Goal: Task Accomplishment & Management: Complete application form

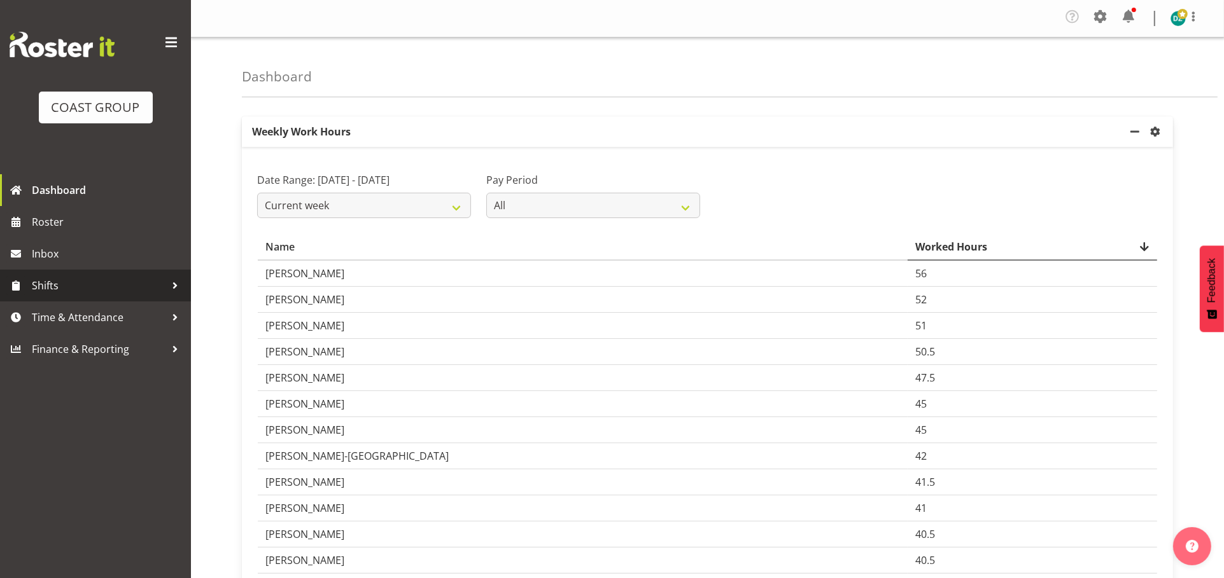
click at [106, 295] on span "Shifts" at bounding box center [99, 285] width 134 height 19
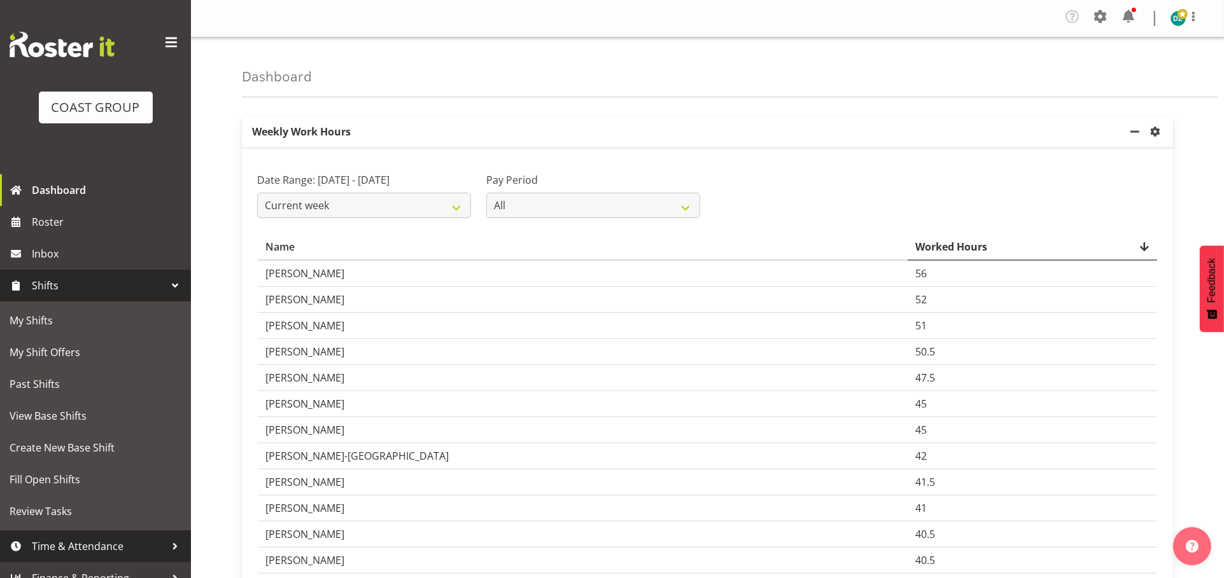
click at [111, 542] on span "Time & Attendance" at bounding box center [99, 546] width 134 height 19
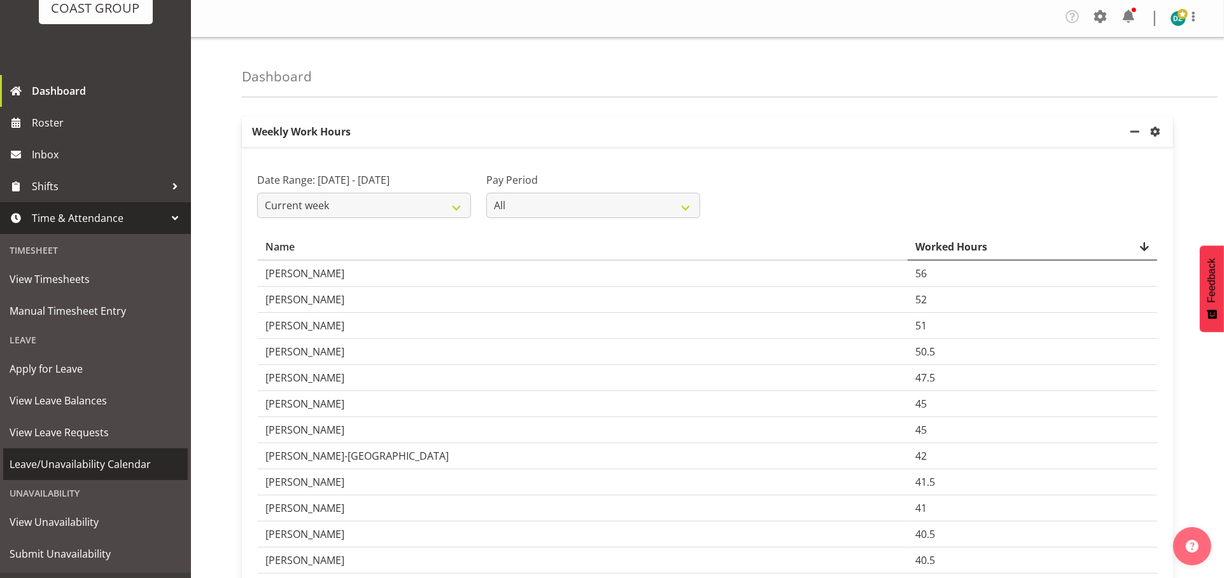
scroll to position [131, 0]
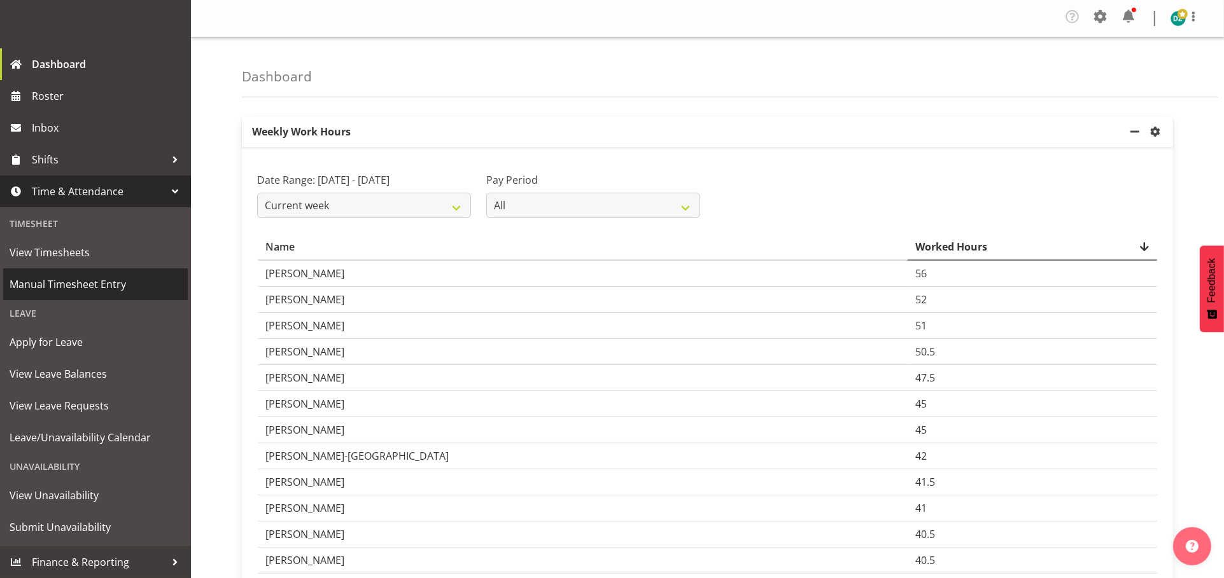
click at [81, 279] on span "Manual Timesheet Entry" at bounding box center [96, 284] width 172 height 19
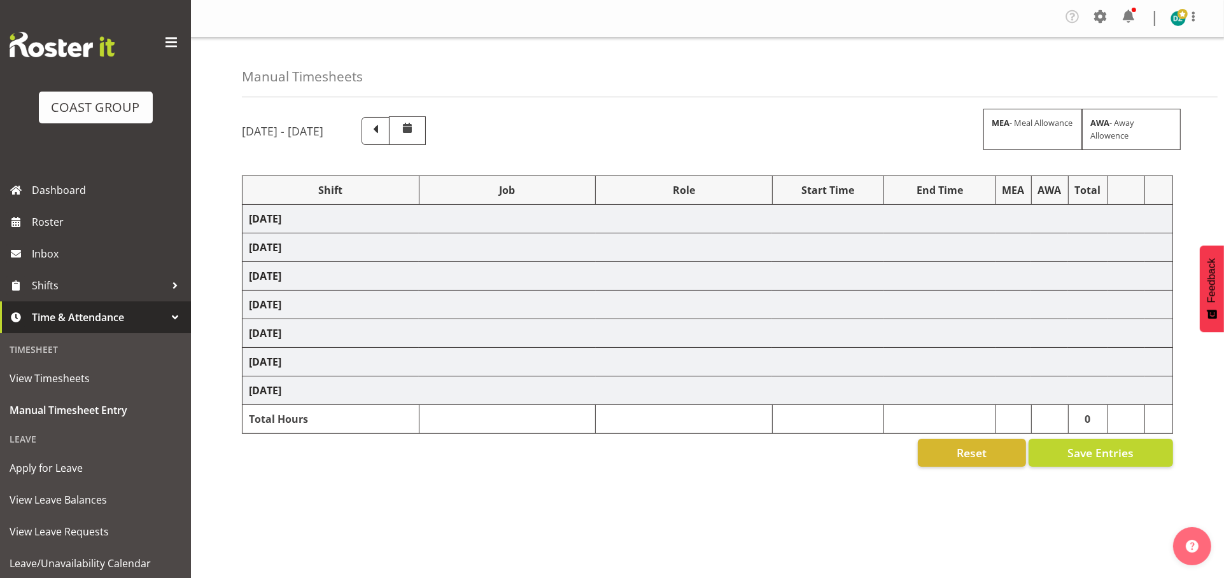
select select "50819"
select select "47"
select select "50819"
select select "47"
select select "8"
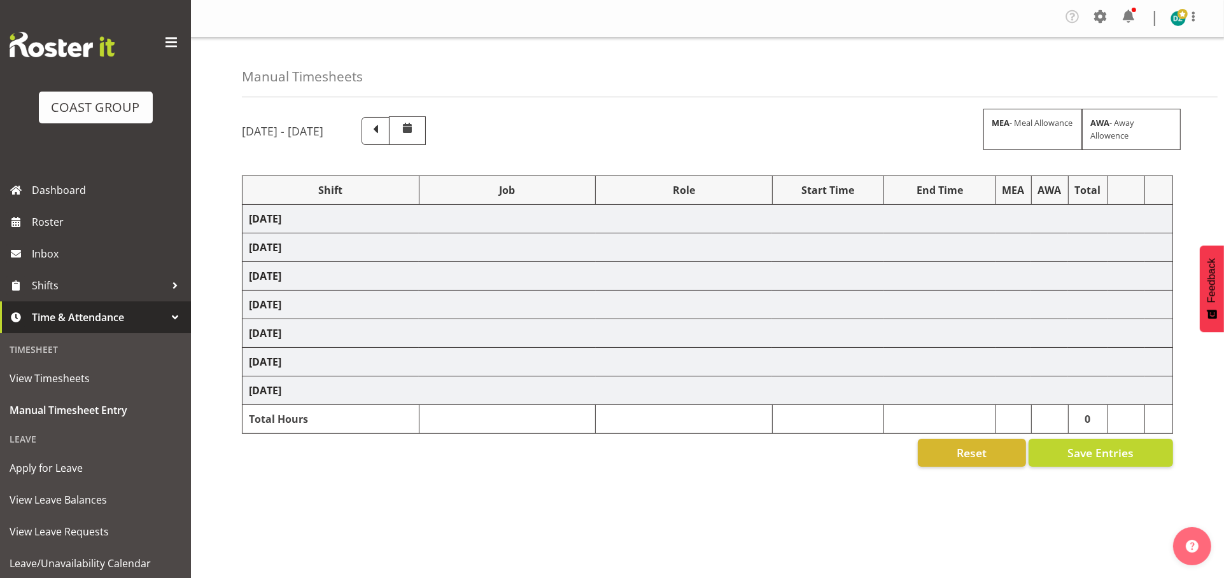
select select "30"
select select "50819"
select select "47"
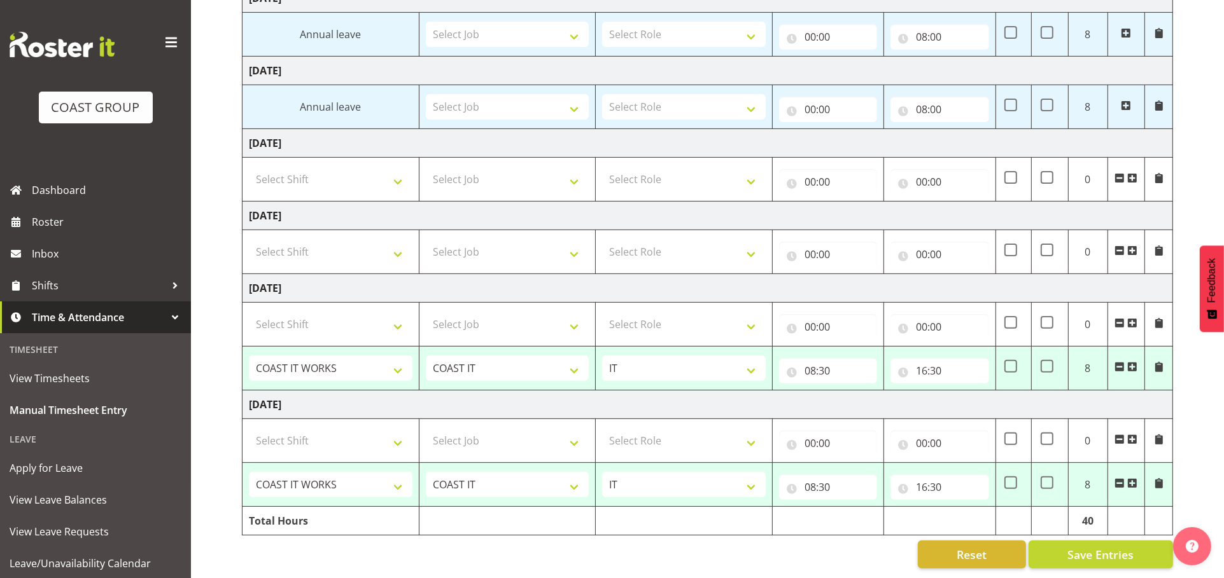
scroll to position [377, 0]
click at [806, 382] on input "08:30" at bounding box center [828, 370] width 98 height 25
click at [890, 417] on select "00 01 02 03 04 05 06 07 08 09 10 11 12 13 14 15 16 17 18 19 20 21 22 23 24 25 2…" at bounding box center [898, 403] width 29 height 25
select select "0"
click at [884, 406] on select "00 01 02 03 04 05 06 07 08 09 10 11 12 13 14 15 16 17 18 19 20 21 22 23 24 25 2…" at bounding box center [898, 403] width 29 height 25
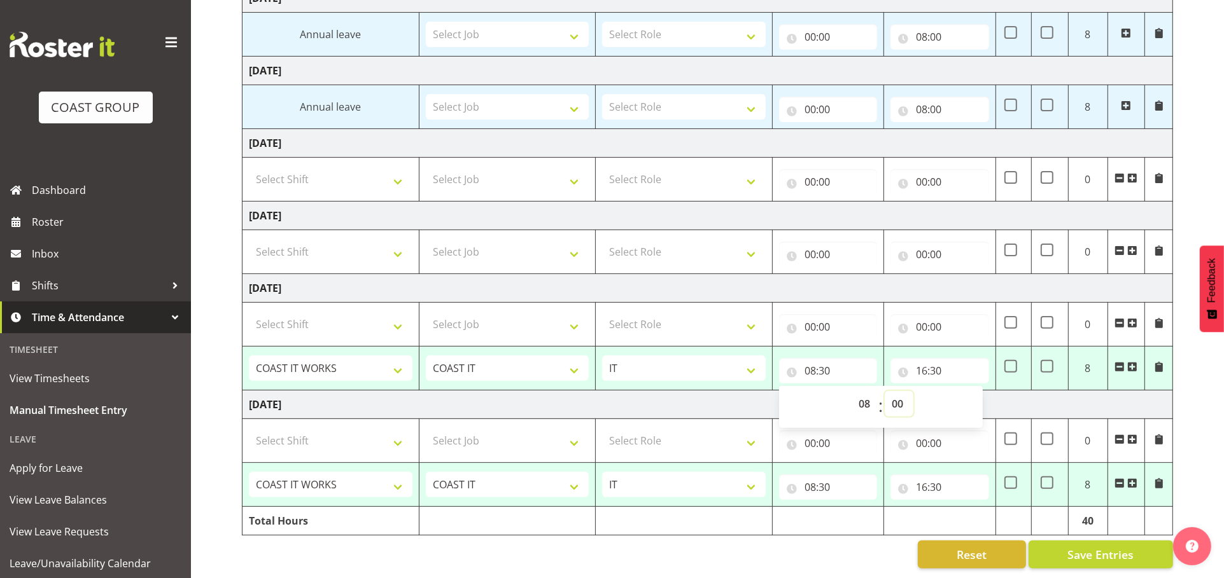
type input "08:00"
click at [920, 384] on input "16:30" at bounding box center [939, 370] width 98 height 25
click at [966, 417] on select "00 01 02 03 04 05 06 07 08 09 10 11 12 13 14 15 16 17 18 19 20 21 22 23" at bounding box center [977, 403] width 29 height 25
select select "17"
click at [963, 406] on select "00 01 02 03 04 05 06 07 08 09 10 11 12 13 14 15 16 17 18 19 20 21 22 23" at bounding box center [977, 403] width 29 height 25
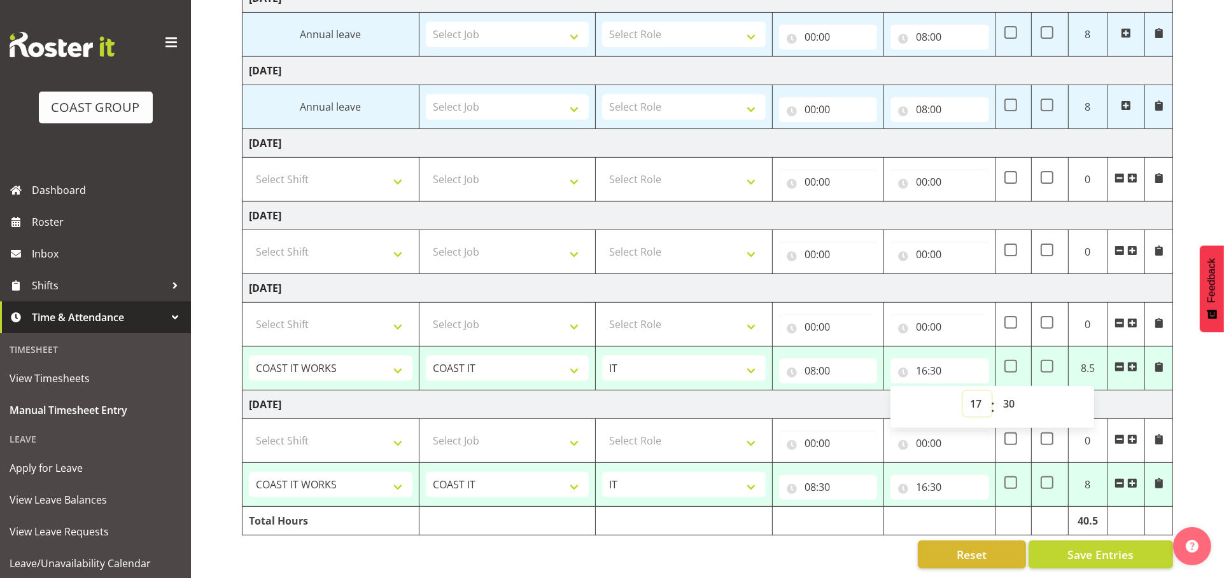
type input "17:30"
click at [1006, 417] on select "00 01 02 03 04 05 06 07 08 09 10 11 12 13 14 15 16 17 18 19 20 21 22 23 24 25 2…" at bounding box center [1010, 403] width 29 height 25
select select "0"
click at [996, 406] on select "00 01 02 03 04 05 06 07 08 09 10 11 12 13 14 15 16 17 18 19 20 21 22 23 24 25 2…" at bounding box center [1010, 403] width 29 height 25
type input "17:00"
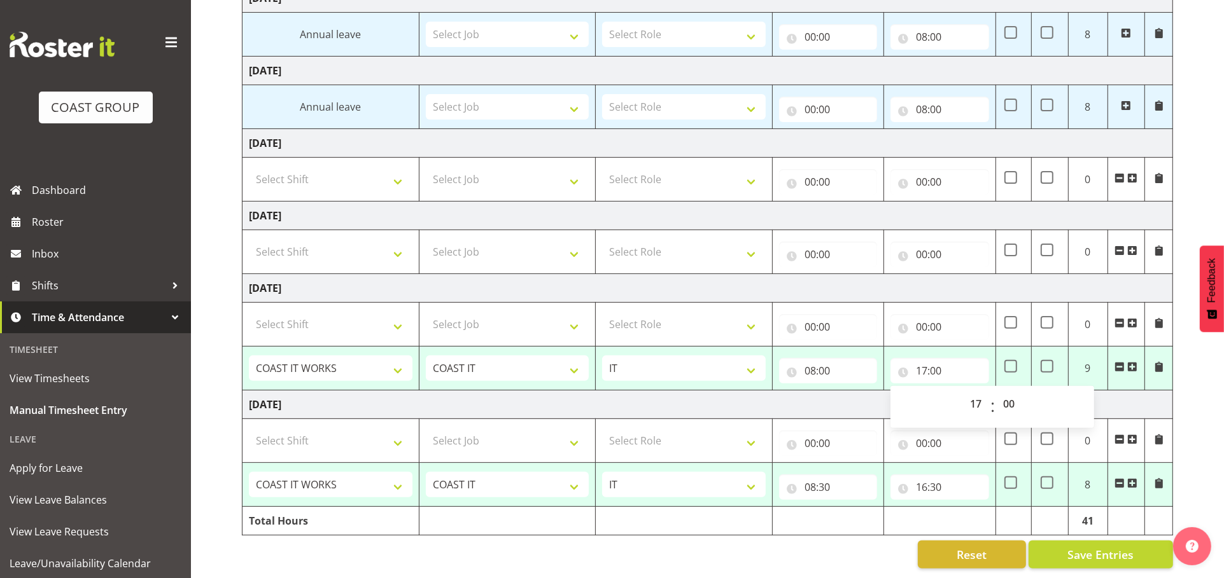
click at [1189, 384] on div "[DATE] - [DATE] MEA - Meal Allowance AWA - Away Allowence Shift Job Role Start …" at bounding box center [733, 174] width 982 height 809
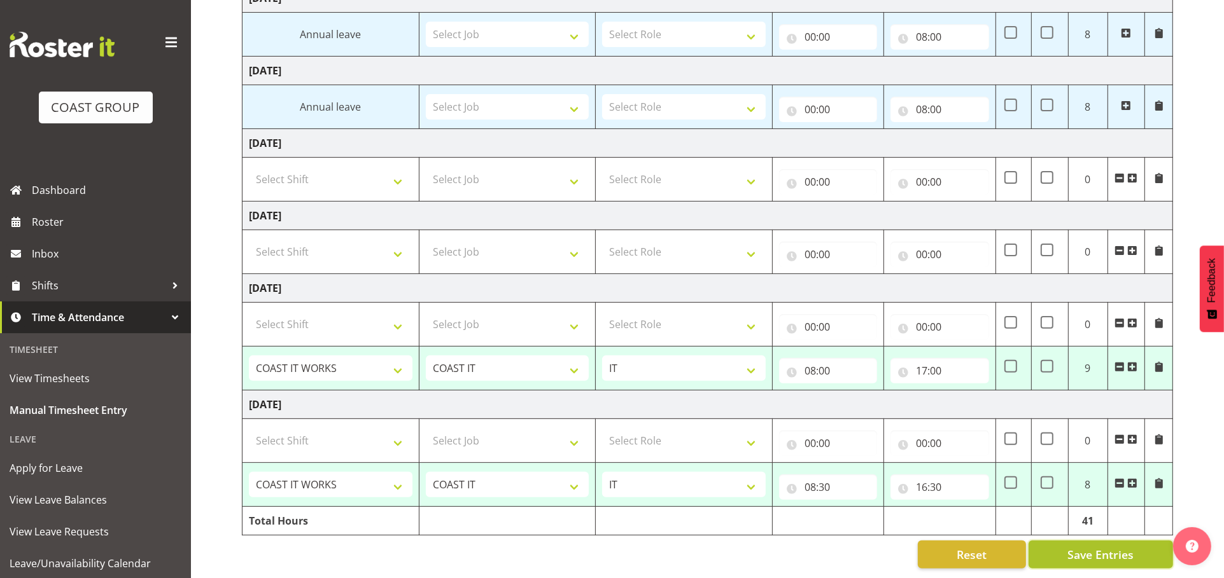
click at [1079, 547] on span "Save Entries" at bounding box center [1100, 555] width 66 height 17
select select "50819"
select select "47"
type input "08:30"
type input "16:30"
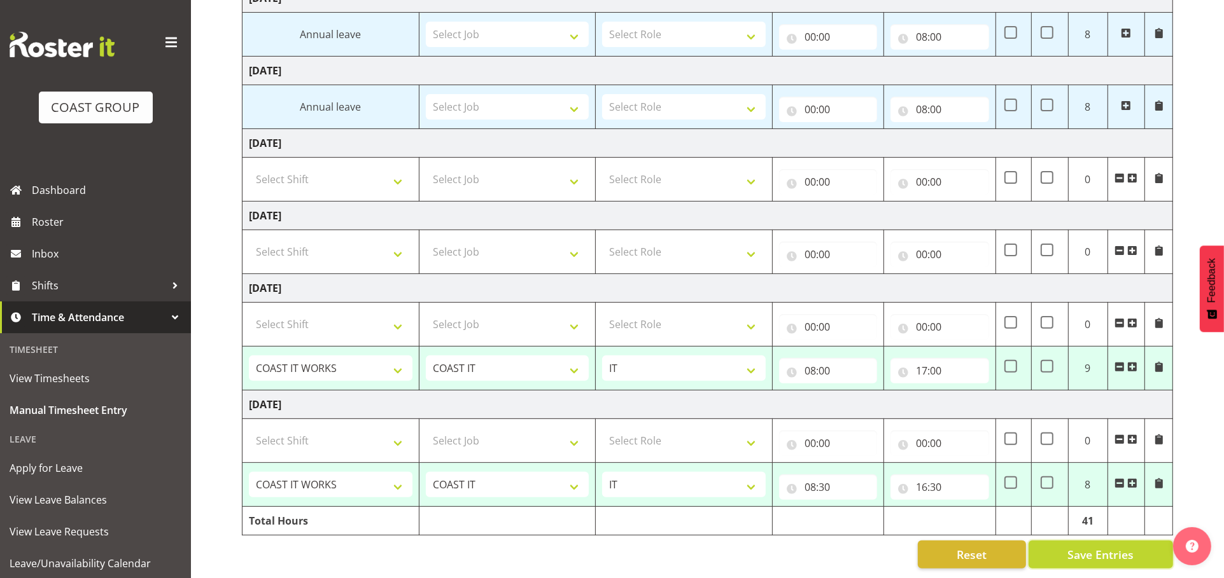
select select "50819"
select select "47"
type input "08:00"
type input "17:00"
select select "50819"
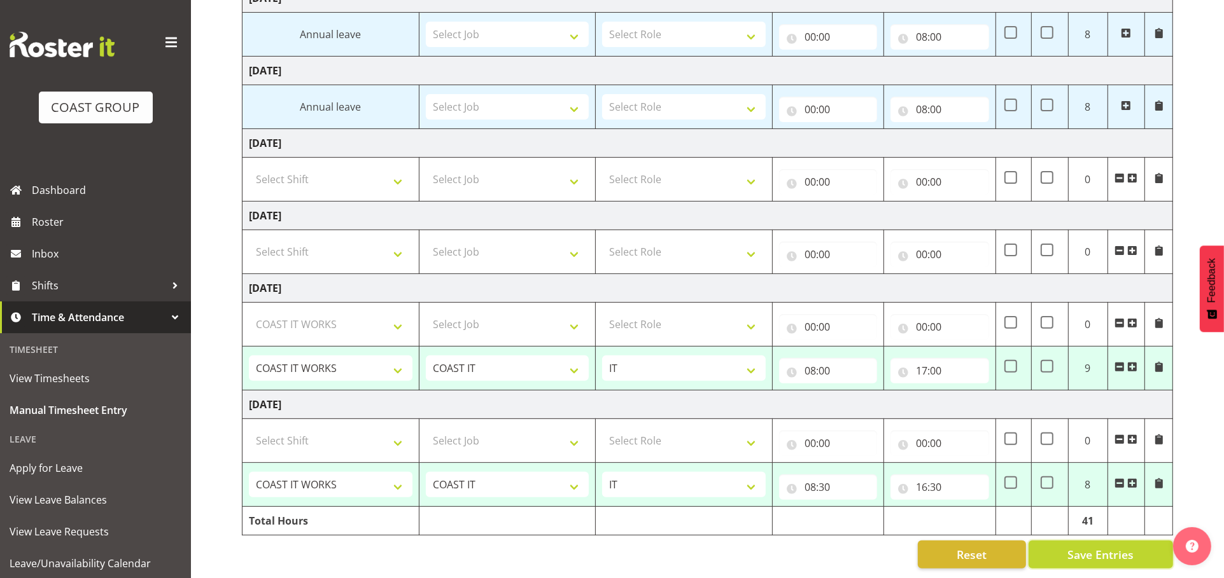
select select "47"
type input "08:30"
type input "16:30"
